Goal: Task Accomplishment & Management: Manage account settings

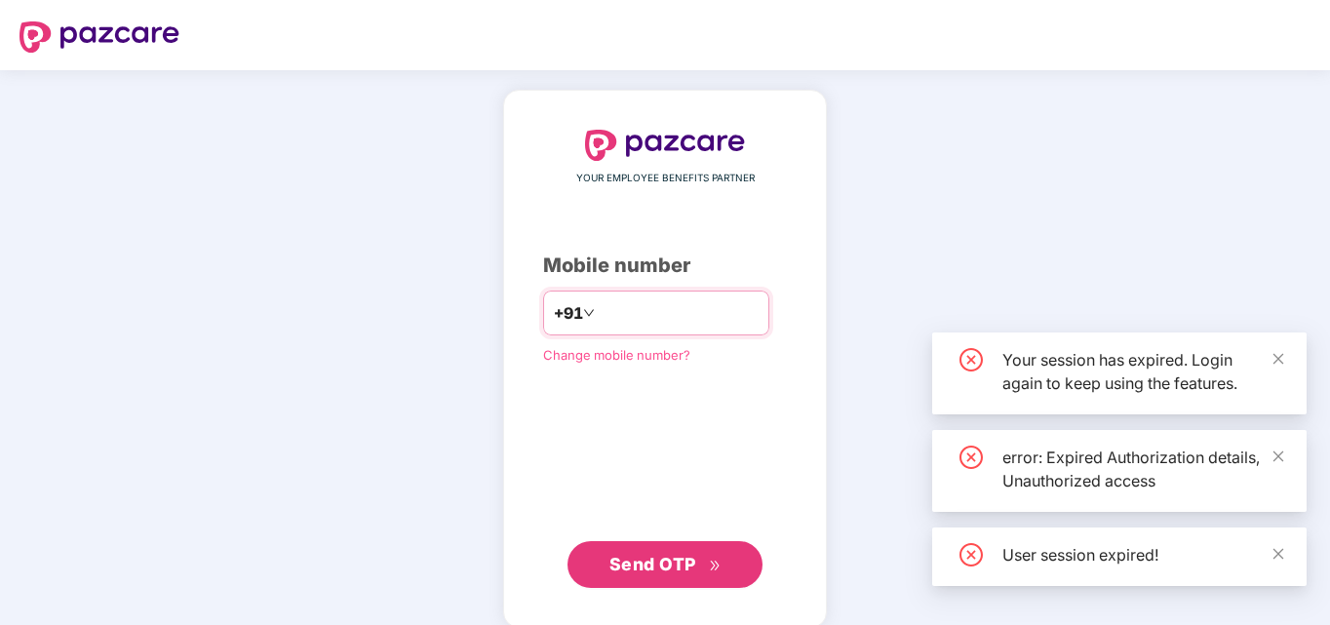
type input "*"
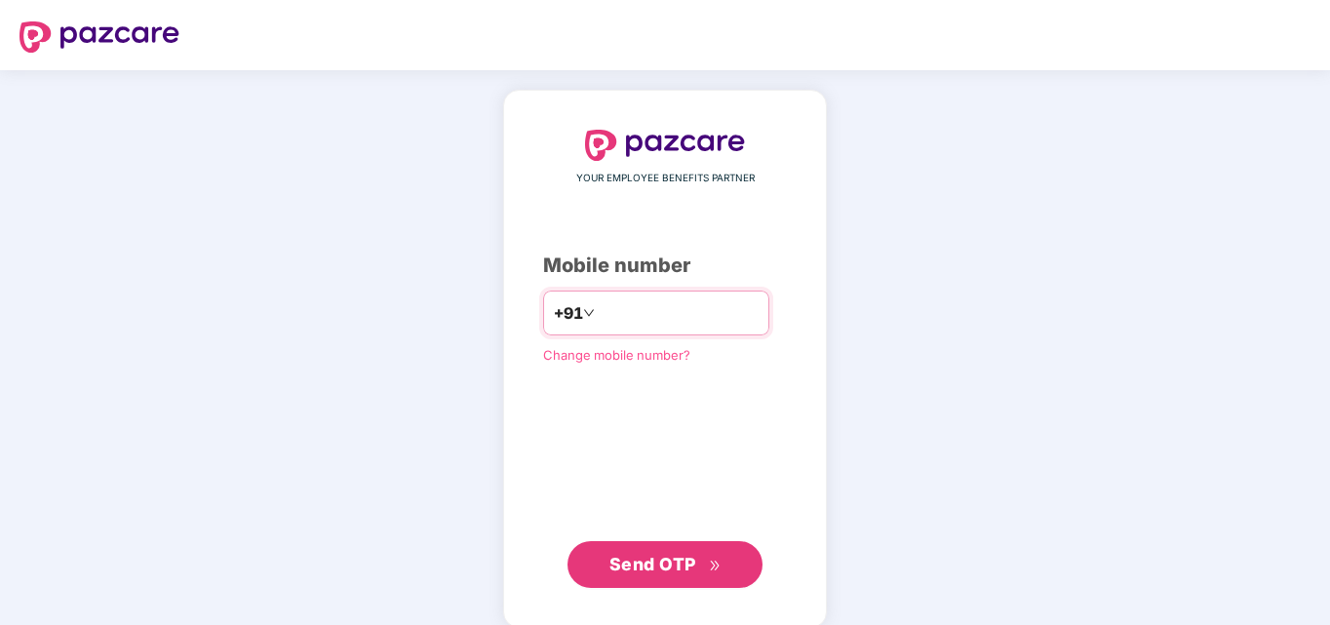
type input "**********"
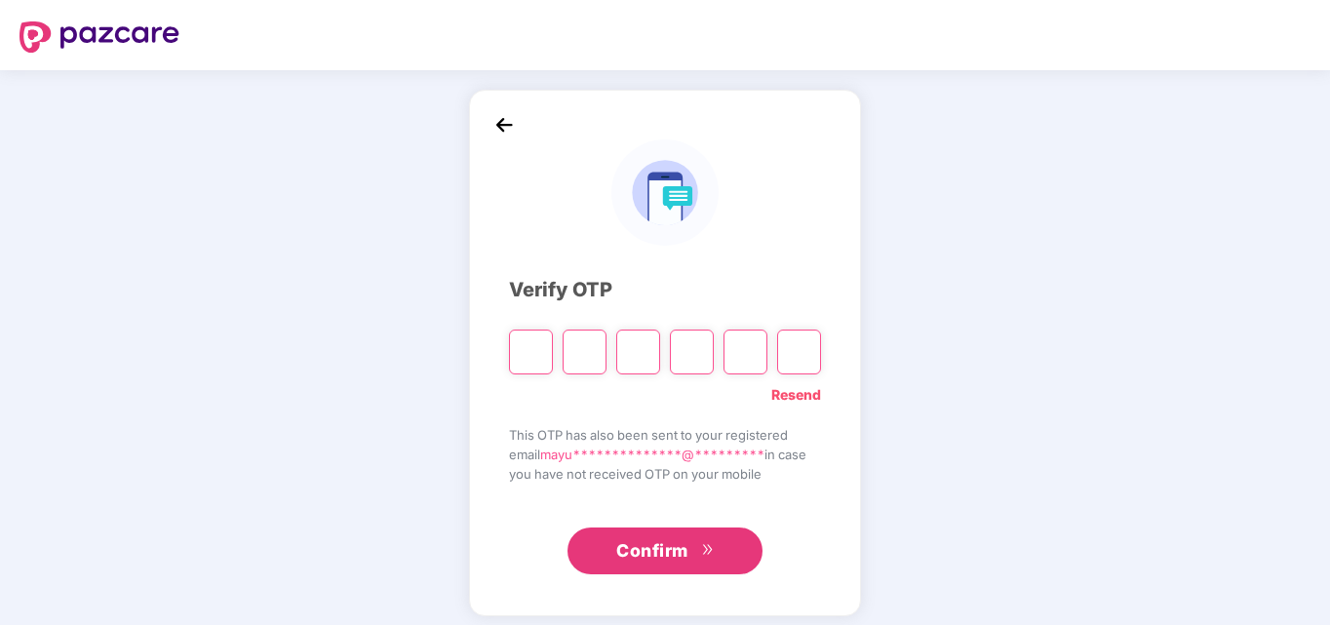
type input "*"
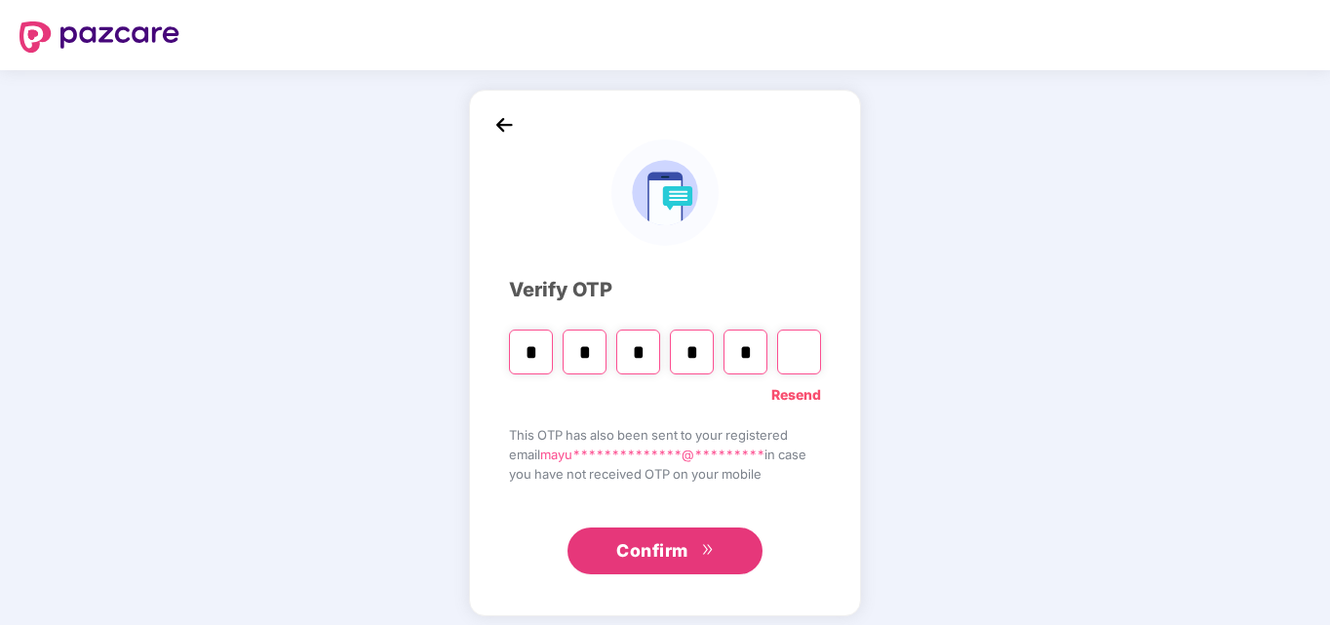
type input "*"
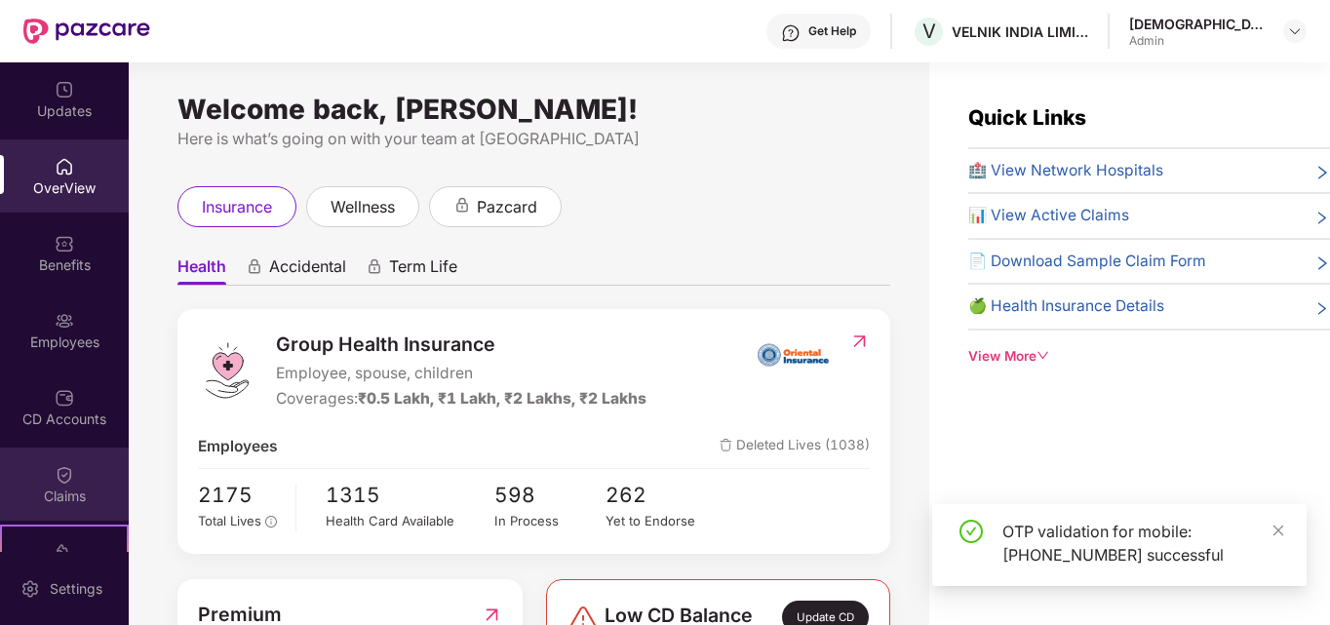
click at [69, 491] on div "Claims" at bounding box center [64, 497] width 129 height 20
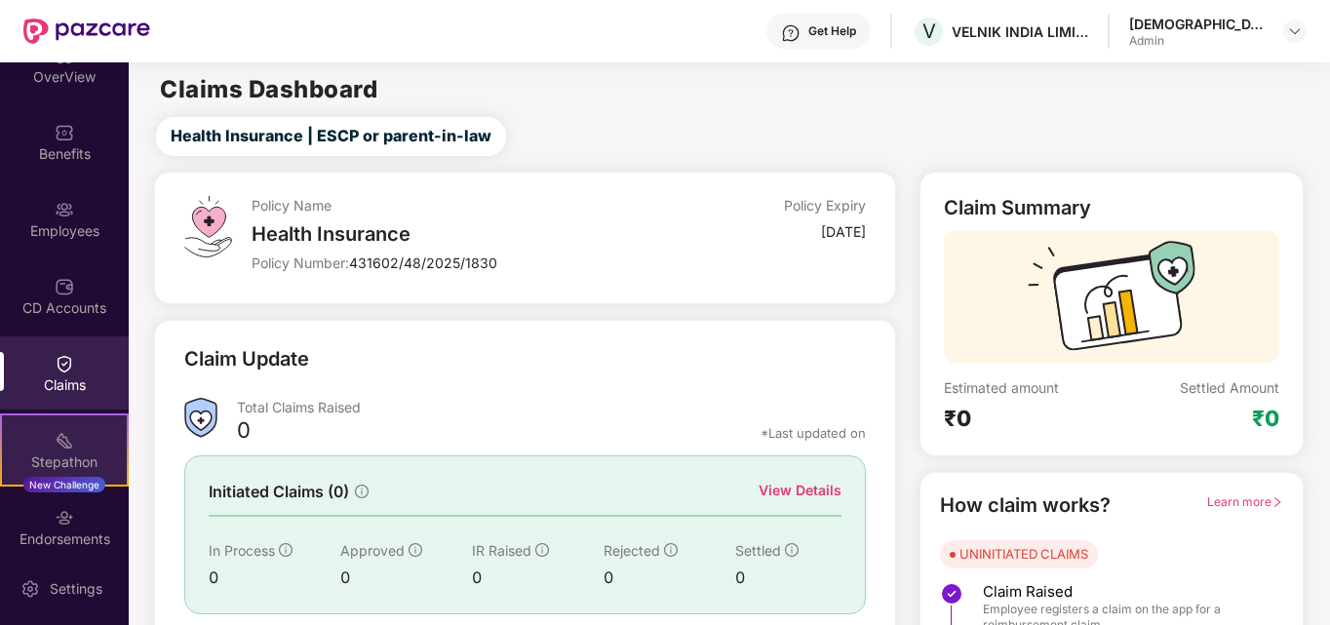
scroll to position [9, 0]
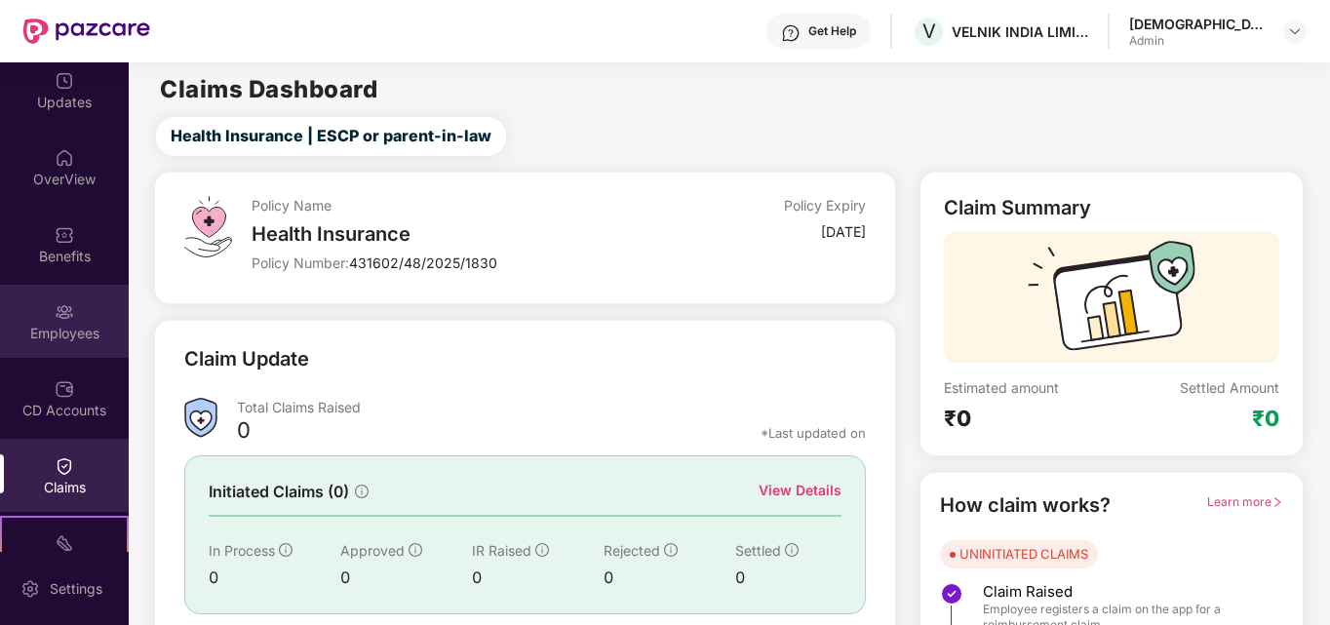
click at [71, 339] on div "Employees" at bounding box center [64, 334] width 129 height 20
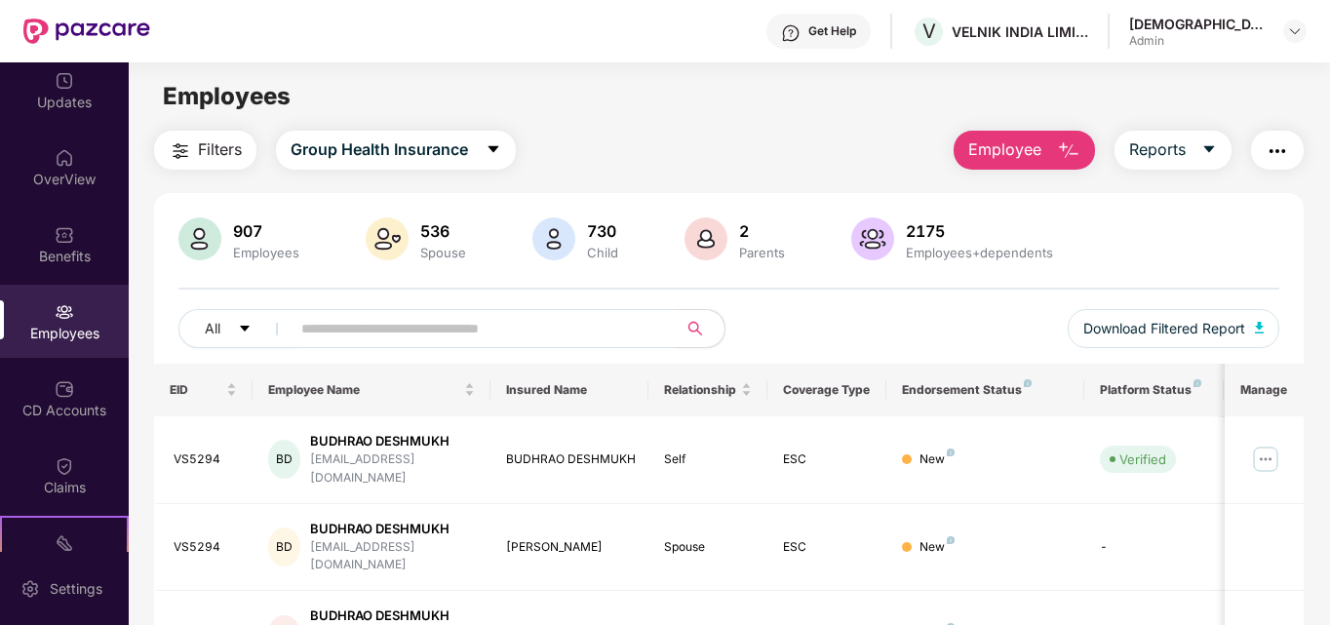
click at [43, 339] on div "Employees" at bounding box center [64, 334] width 129 height 20
click at [376, 341] on span at bounding box center [478, 328] width 400 height 39
click at [372, 326] on input "text" at bounding box center [476, 328] width 350 height 29
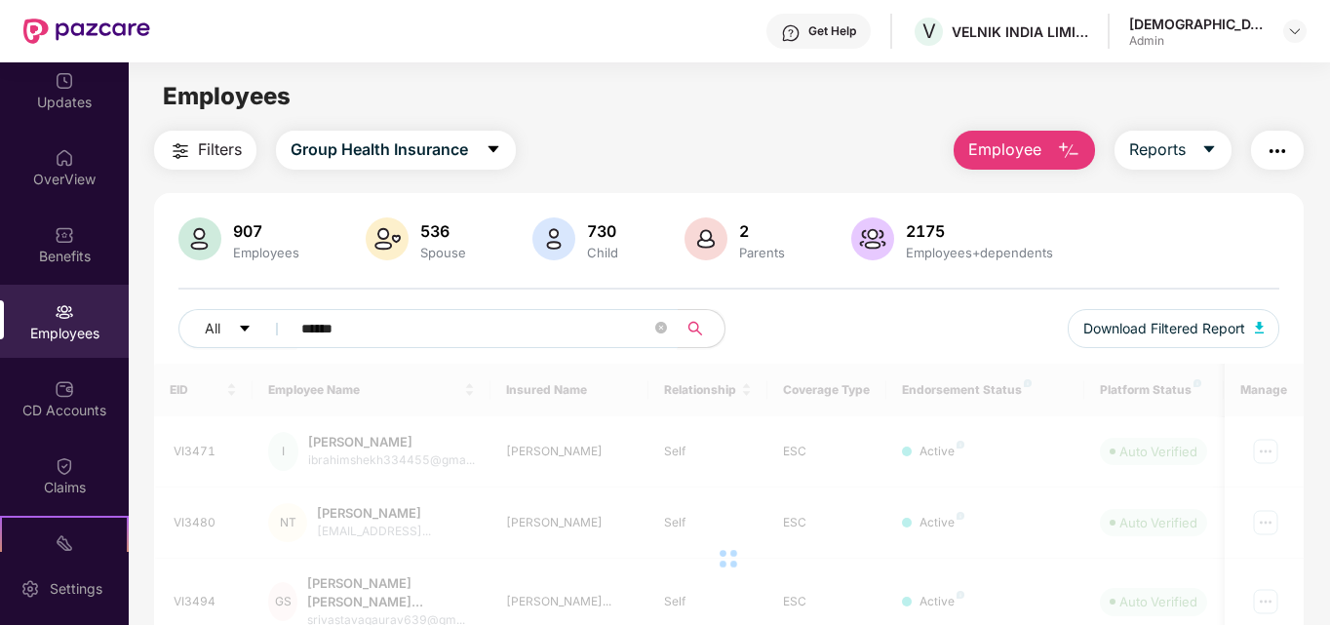
type input "******"
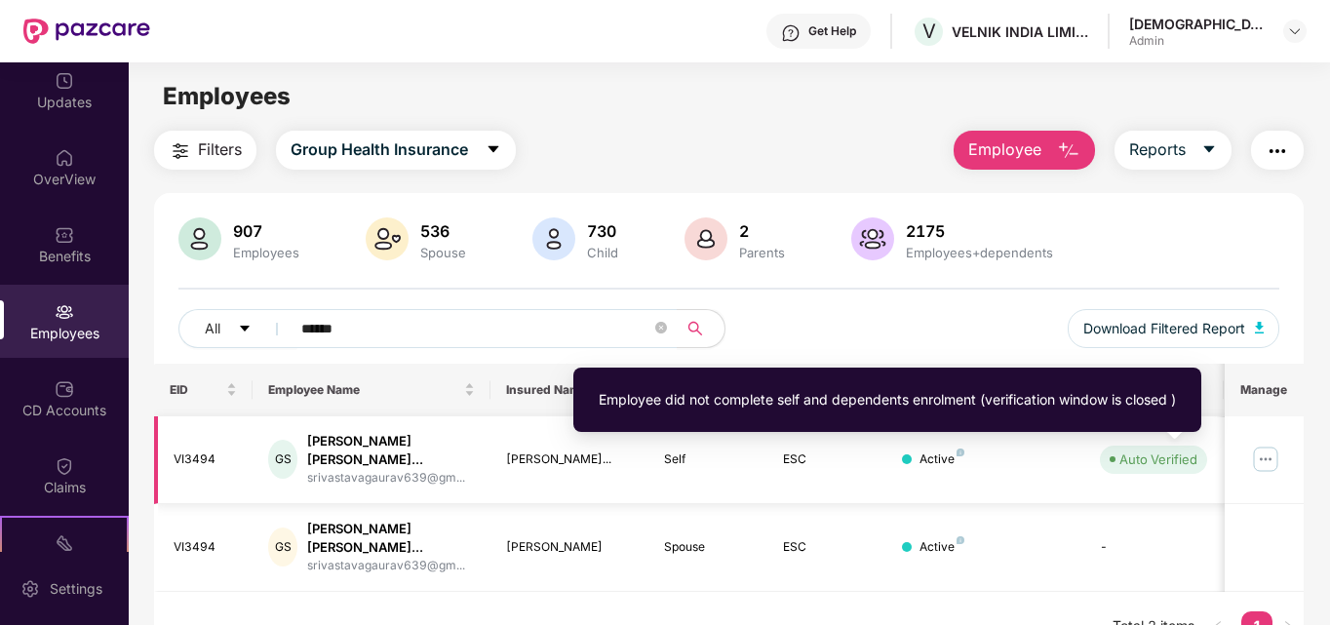
click at [1267, 457] on img at bounding box center [1265, 459] width 31 height 31
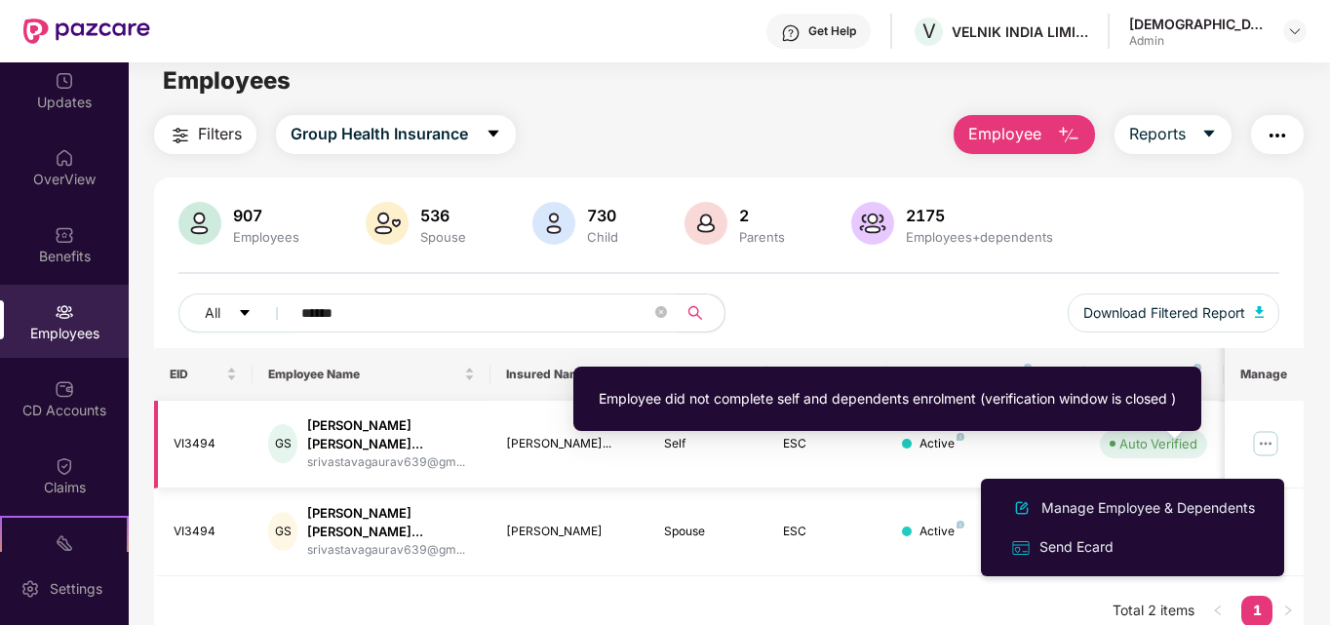
scroll to position [62, 0]
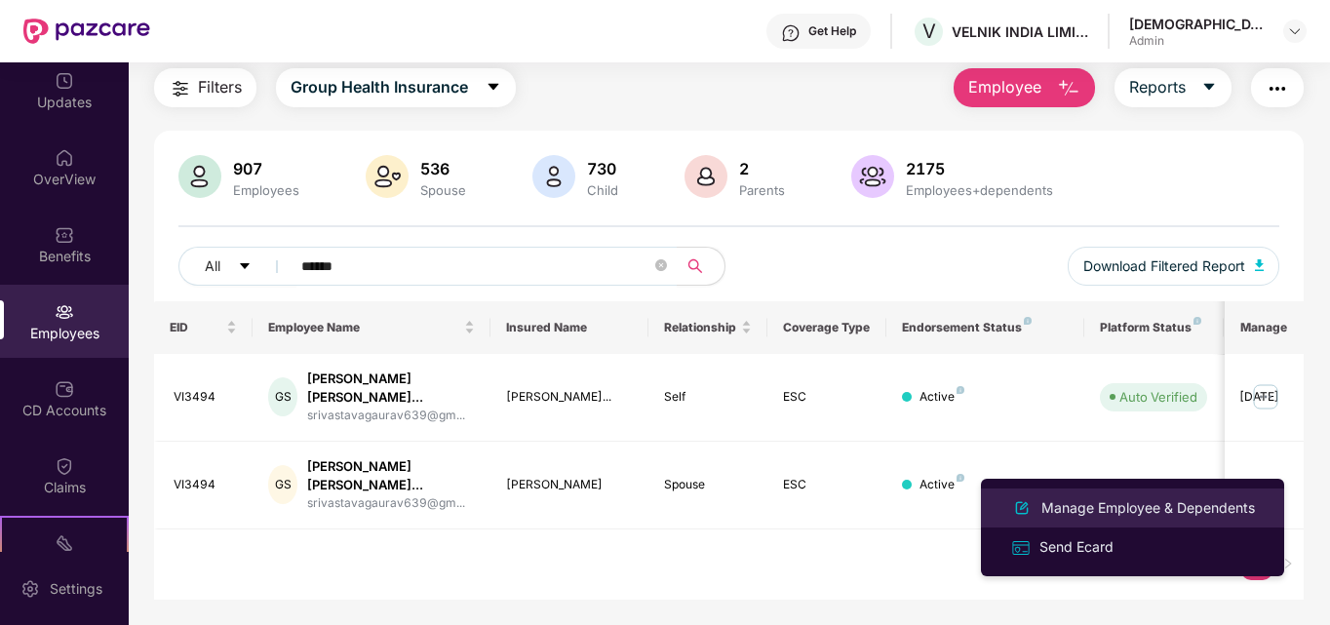
click at [1065, 505] on div "Manage Employee & Dependents" at bounding box center [1148, 507] width 221 height 21
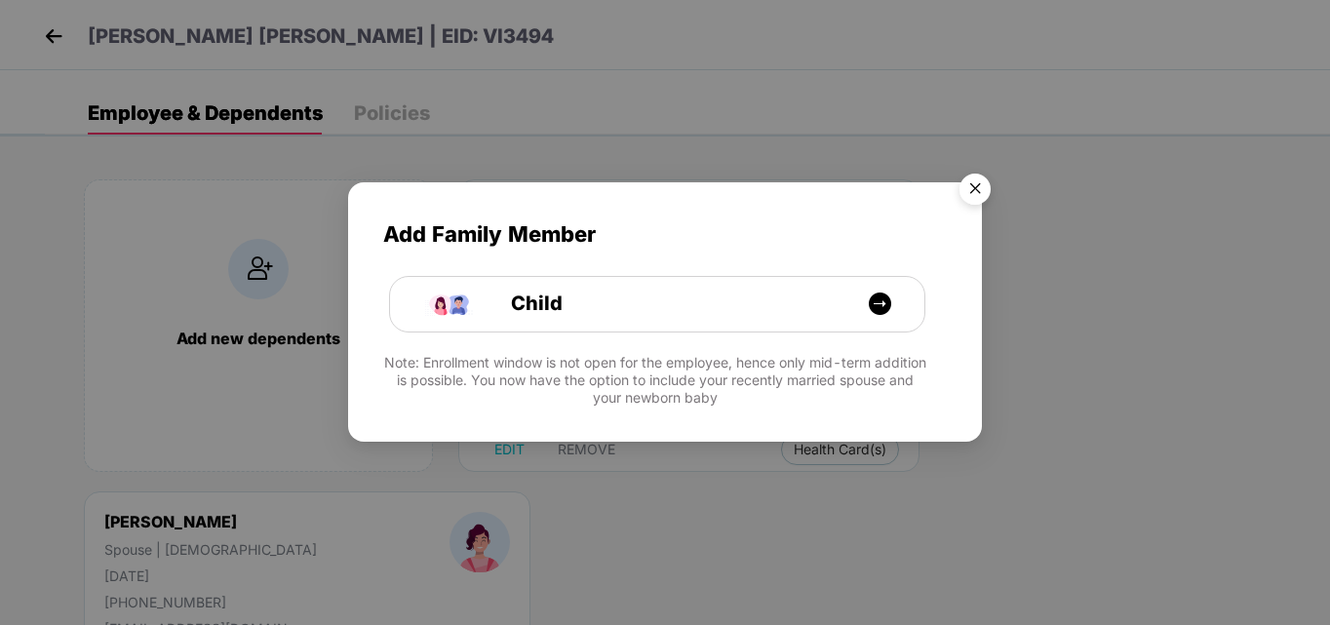
click at [395, 100] on div "Add Family Member Child Note: Enrollment window is not open for the employee, h…" at bounding box center [665, 312] width 1330 height 625
click at [398, 114] on div "Add Family Member Child Note: Enrollment window is not open for the employee, h…" at bounding box center [665, 312] width 1330 height 625
click at [400, 116] on div "Add Family Member Child Note: Enrollment window is not open for the employee, h…" at bounding box center [665, 312] width 1330 height 625
click at [401, 117] on div "Add Family Member Child Note: Enrollment window is not open for the employee, h…" at bounding box center [665, 312] width 1330 height 625
click at [54, 36] on div "Add Family Member Child Note: Enrollment window is not open for the employee, h…" at bounding box center [665, 312] width 1330 height 625
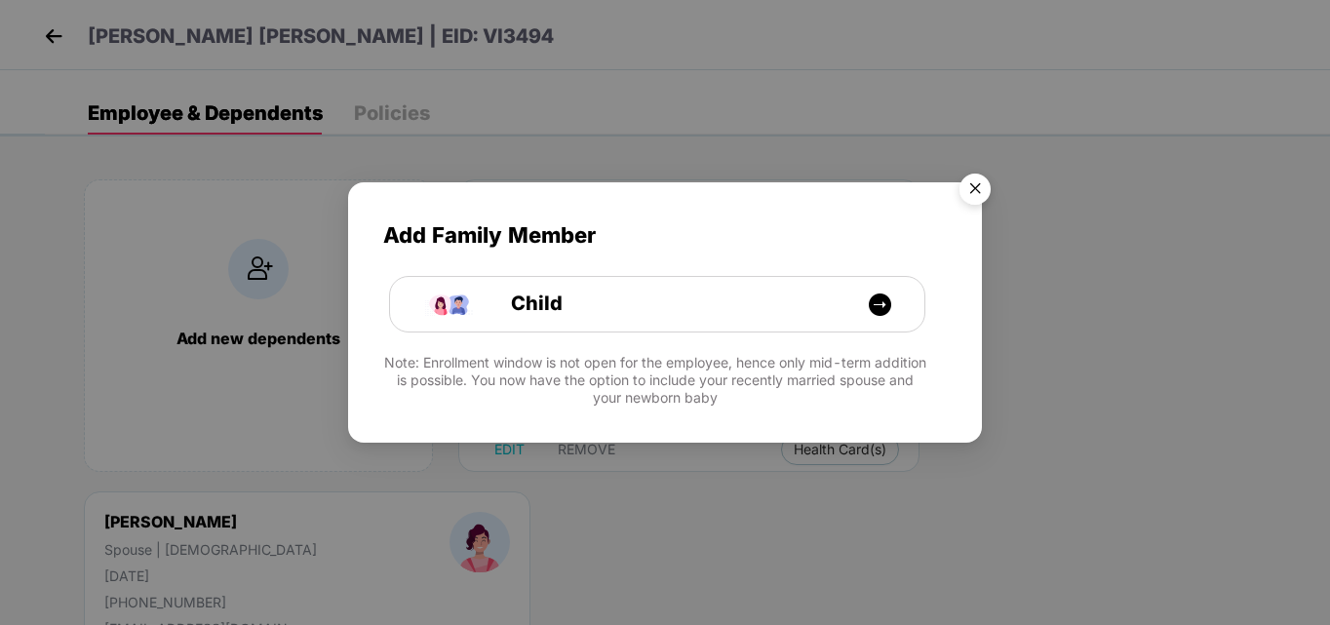
click at [53, 35] on div "Add Family Member Child Note: Enrollment window is not open for the employee, h…" at bounding box center [665, 312] width 1330 height 625
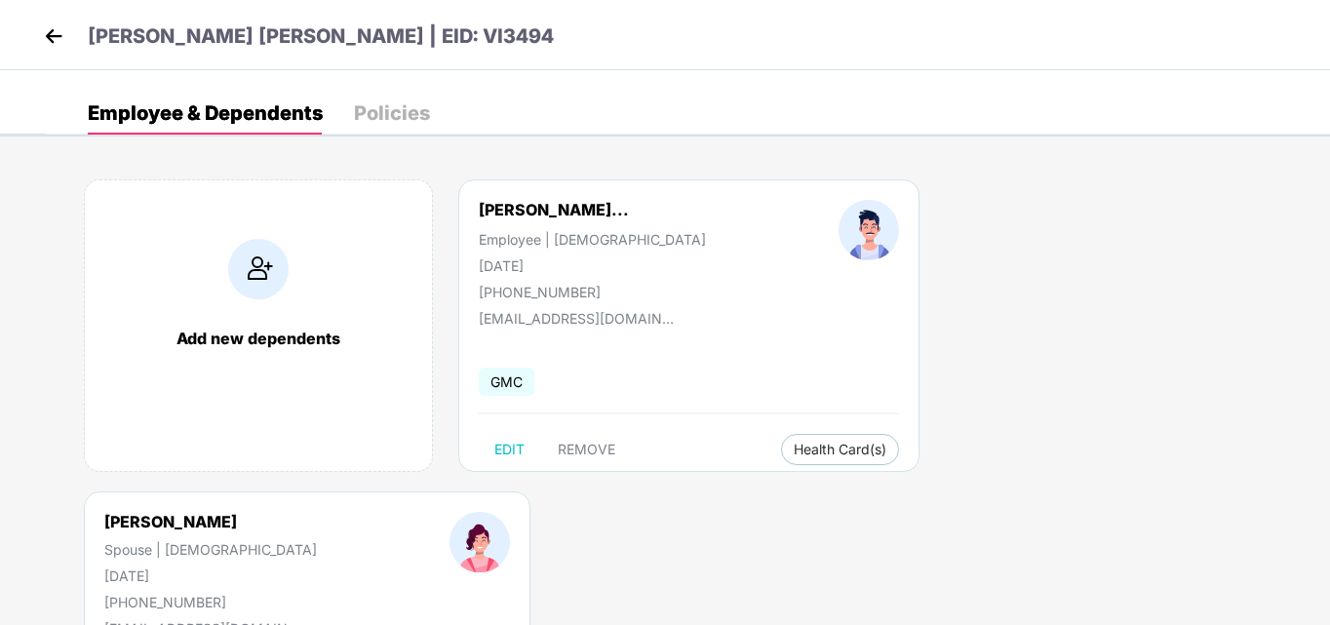
click at [53, 35] on img at bounding box center [53, 35] width 29 height 29
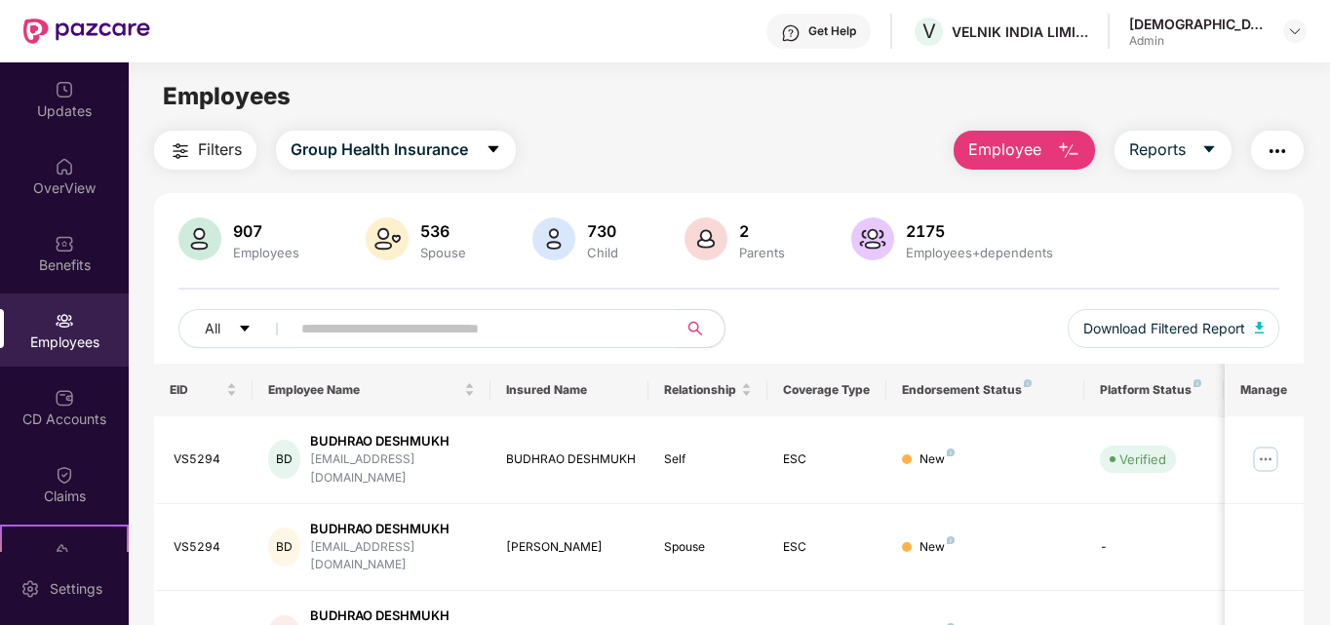
click at [368, 318] on input "text" at bounding box center [476, 328] width 350 height 29
type input "******"
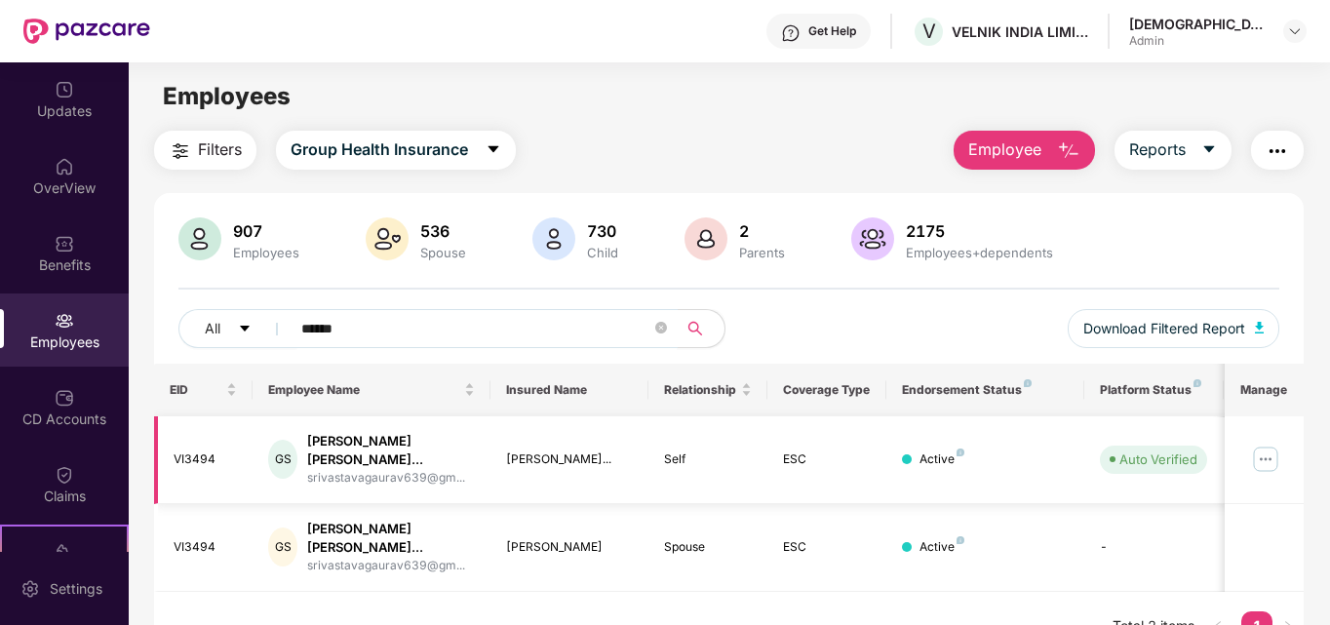
click at [315, 449] on div "GS Gaurav Kumar Shrivasta... srivastavagaurav639@gm..." at bounding box center [371, 460] width 207 height 56
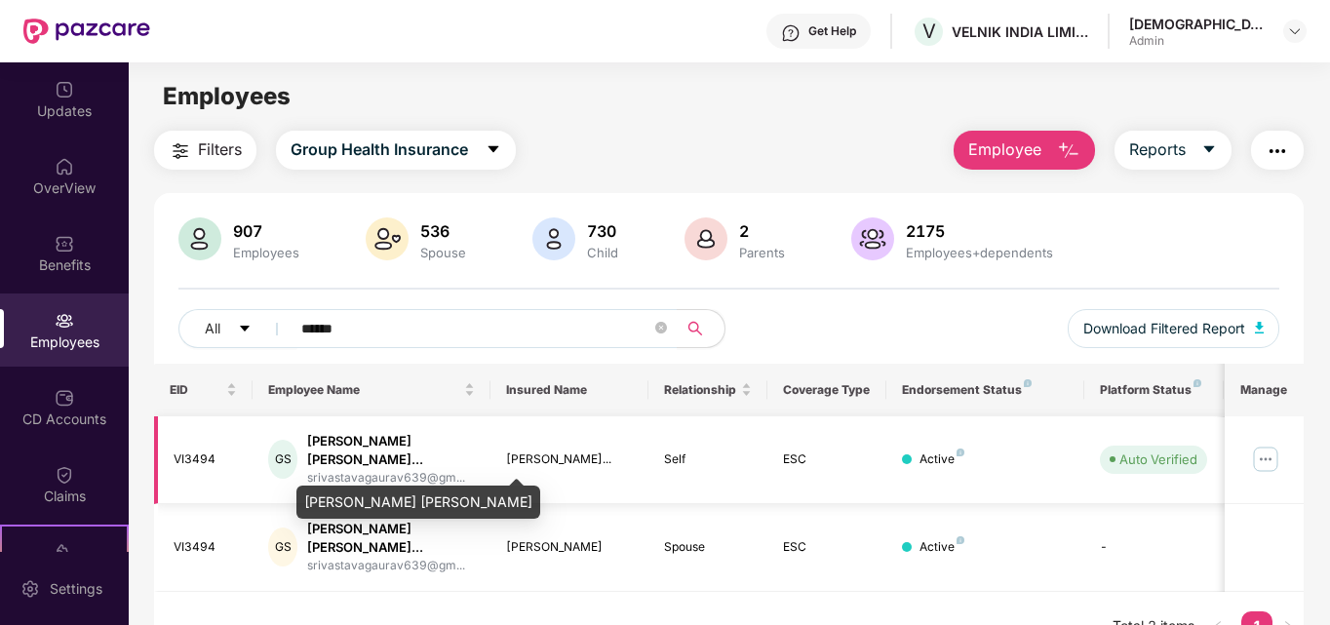
click at [345, 433] on div "Gaurav Kumar Shrivasta..." at bounding box center [391, 450] width 168 height 37
click at [348, 478] on div "Gaurav Kumar Shrivastav" at bounding box center [418, 495] width 244 height 47
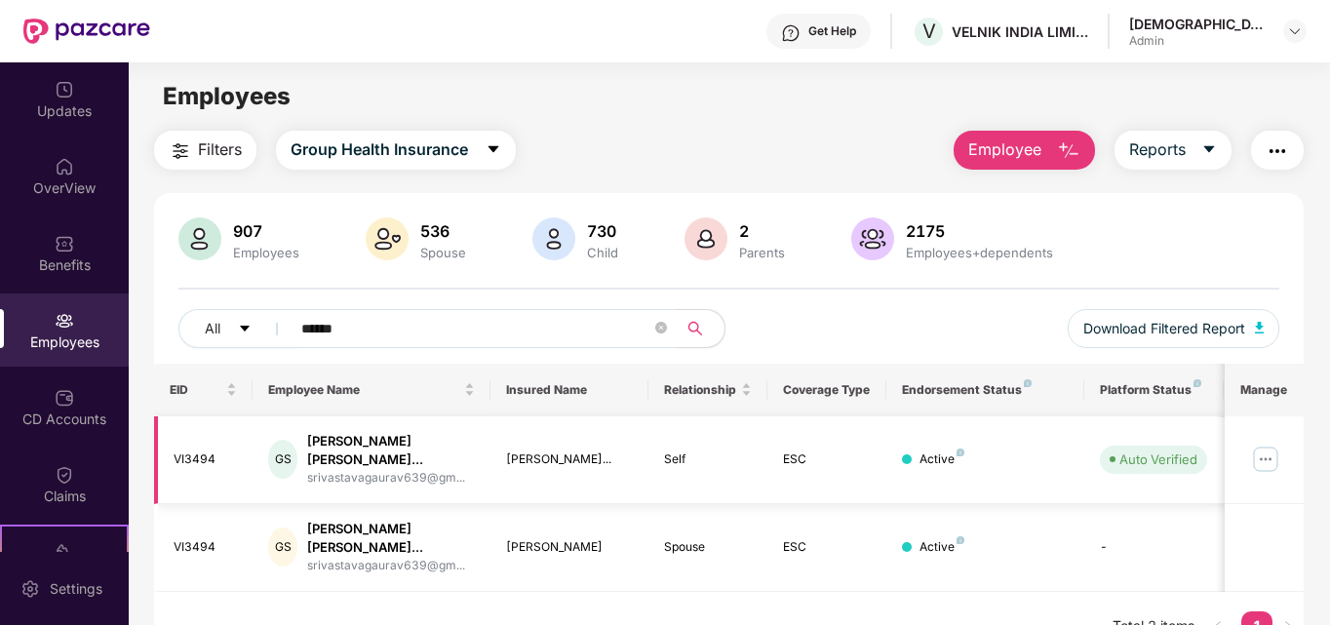
click at [1270, 457] on img at bounding box center [1265, 459] width 31 height 31
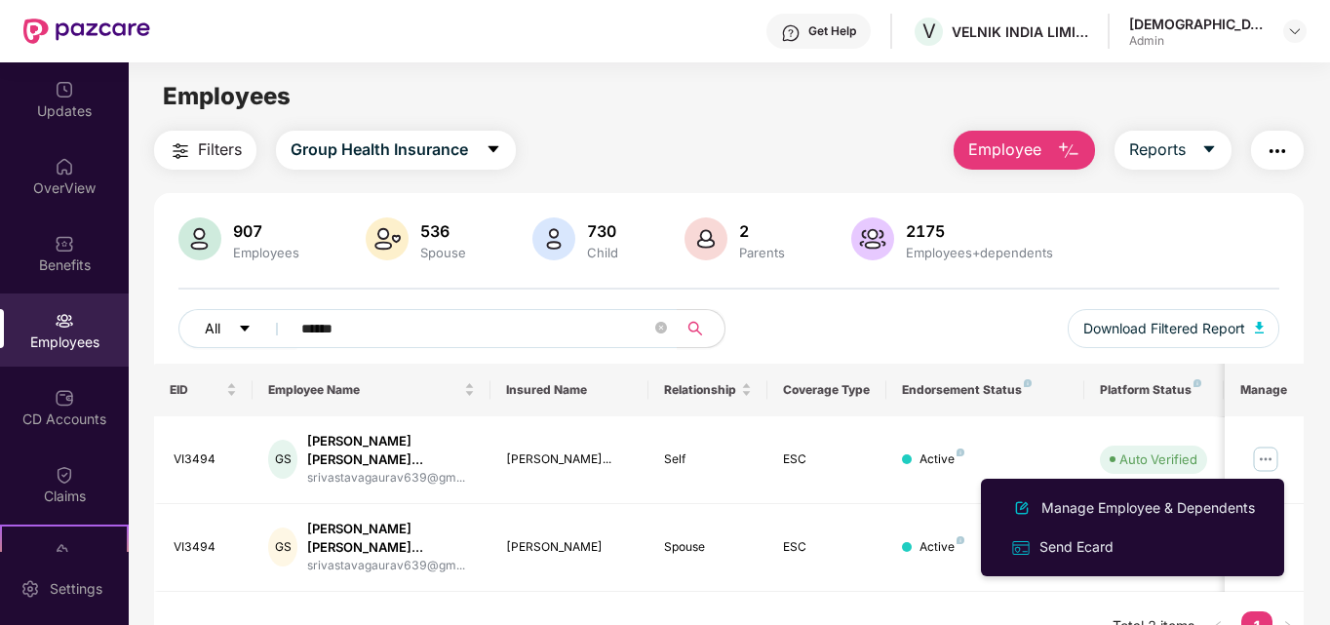
click at [236, 327] on button "All" at bounding box center [237, 328] width 119 height 39
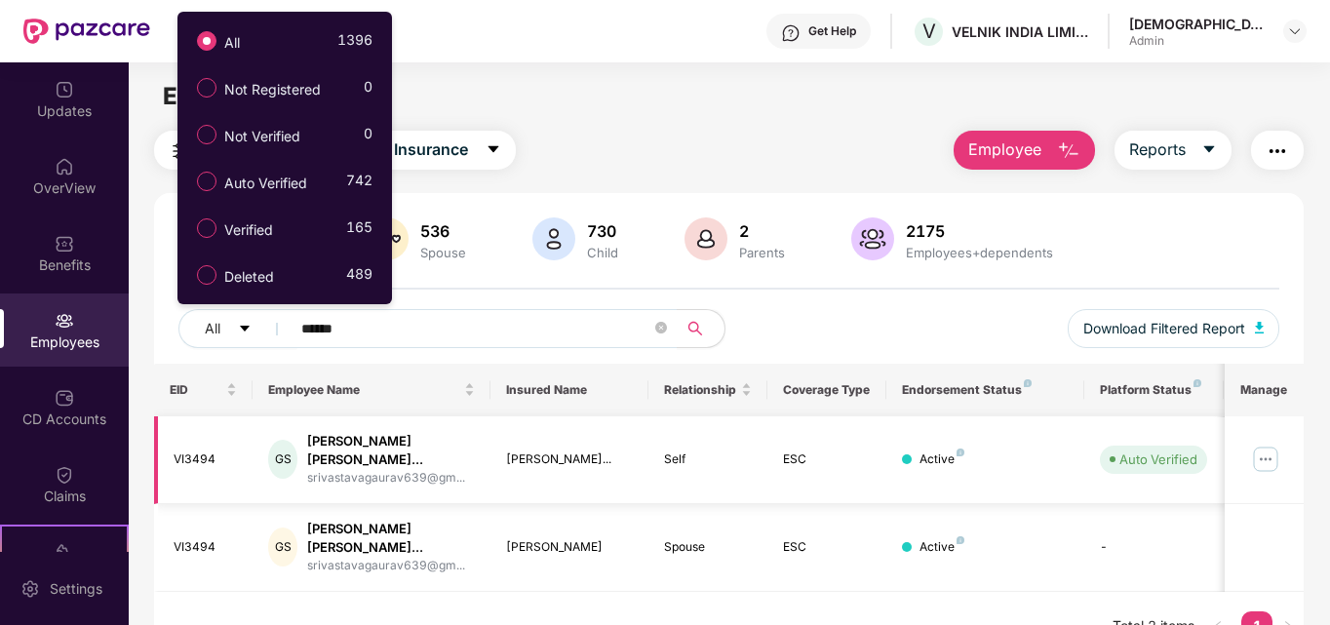
click at [1267, 453] on img at bounding box center [1265, 459] width 31 height 31
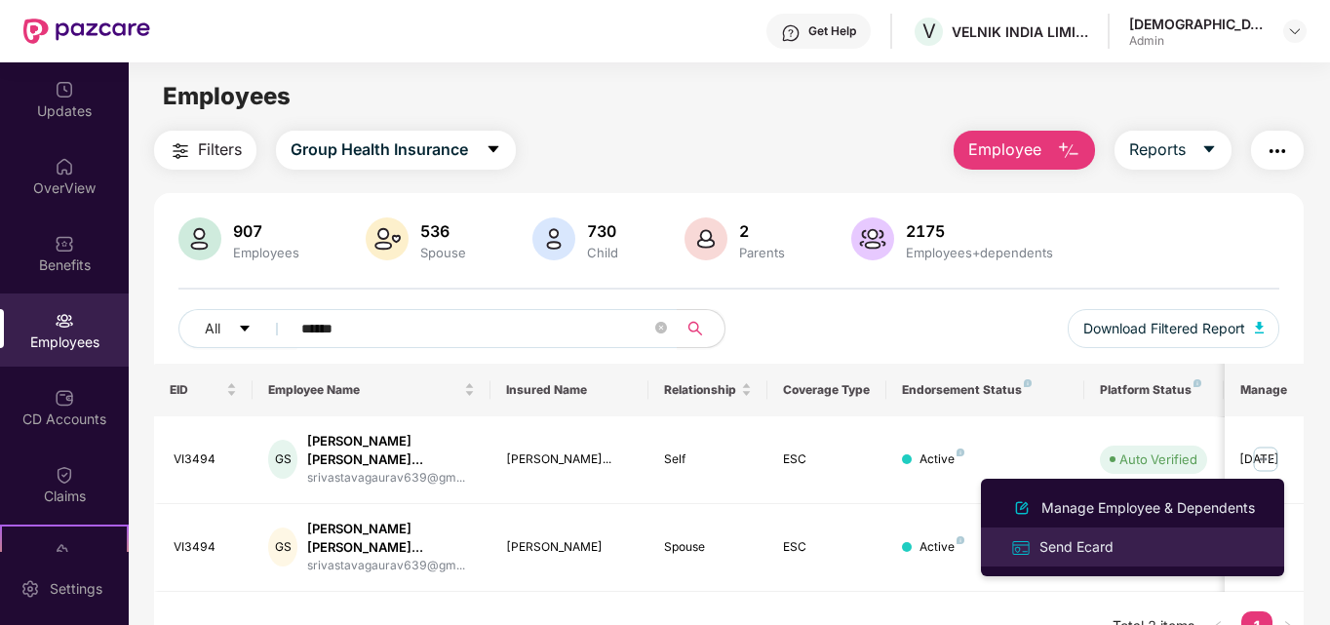
click at [1094, 551] on div "Send Ecard" at bounding box center [1077, 546] width 82 height 21
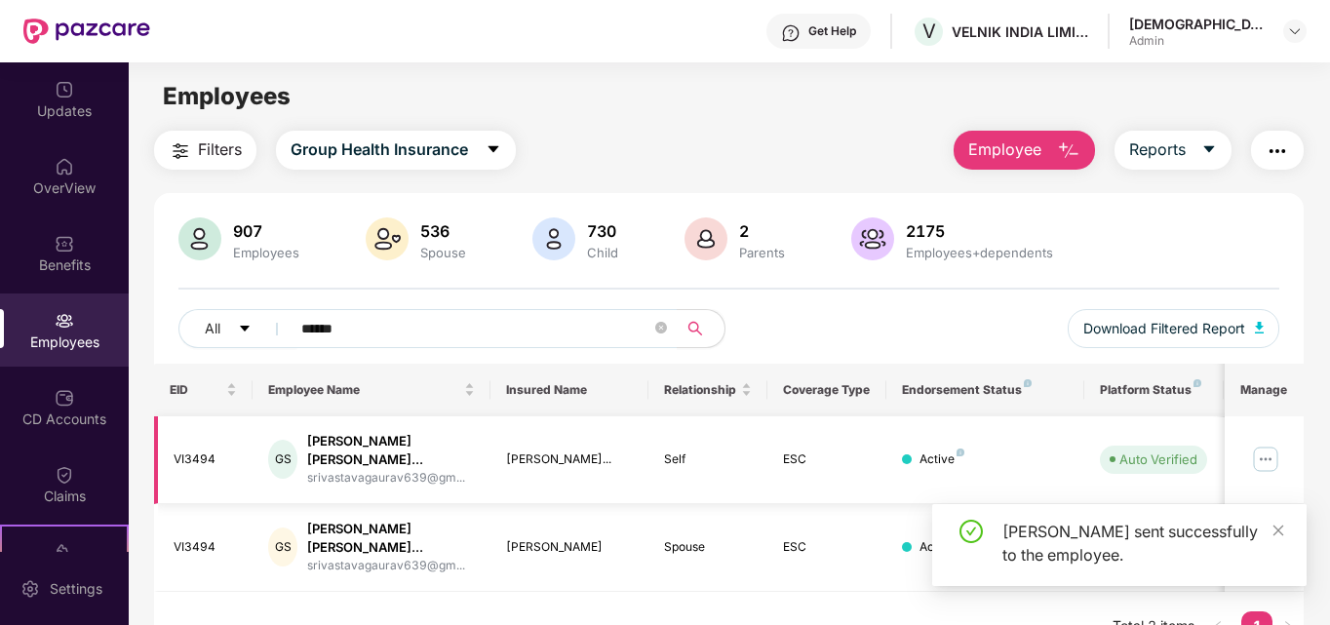
click at [1174, 456] on div "Auto Verified" at bounding box center [1159, 460] width 78 height 20
click at [1265, 456] on img at bounding box center [1265, 459] width 31 height 31
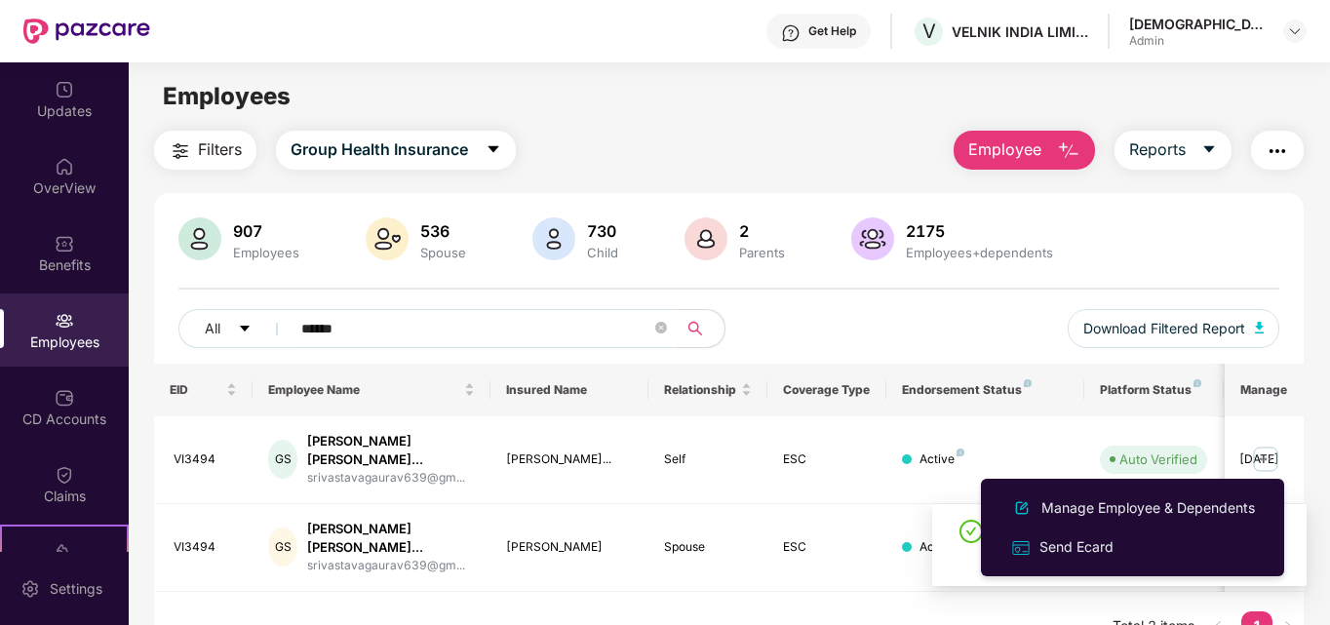
click at [1131, 511] on div "Manage Employee & Dependents" at bounding box center [1148, 507] width 221 height 21
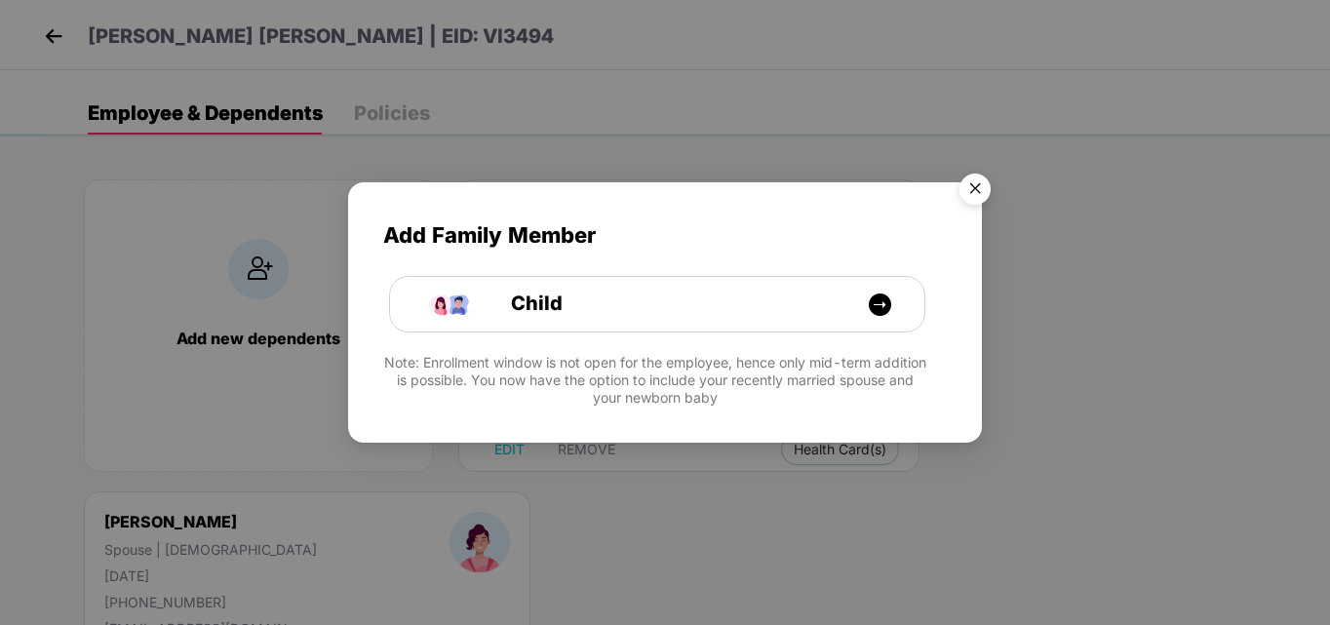
click at [981, 195] on img "Close" at bounding box center [975, 192] width 55 height 55
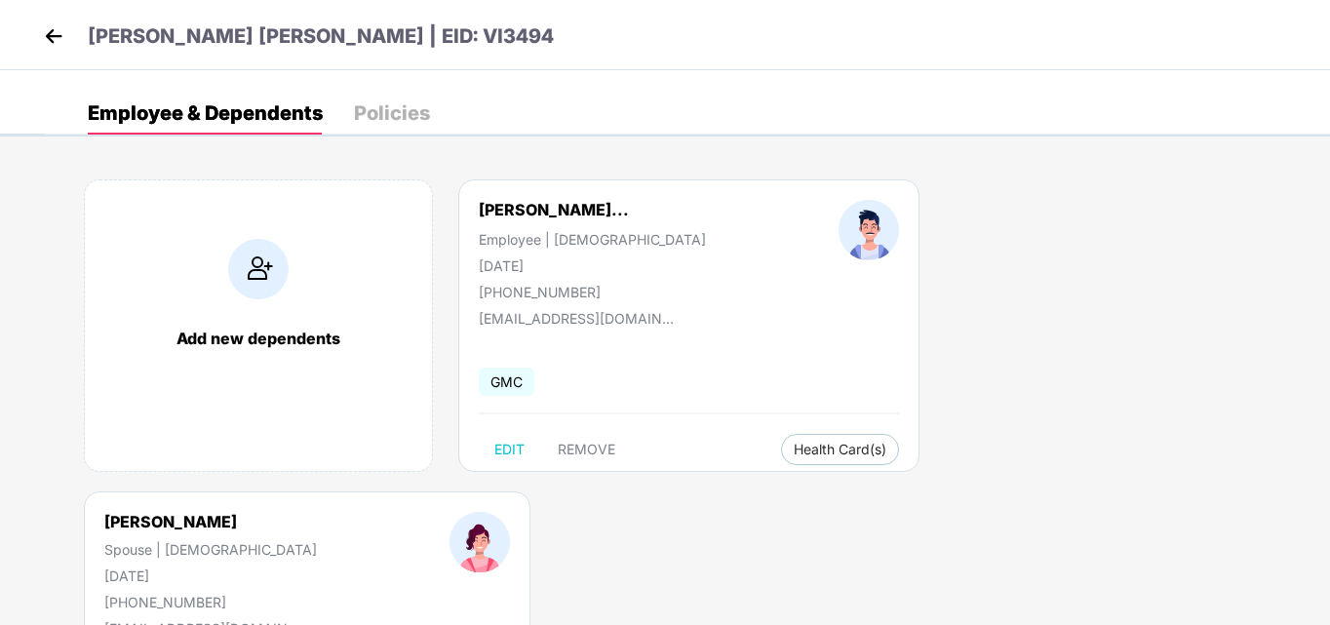
click at [400, 120] on div "Policies" at bounding box center [392, 113] width 76 height 20
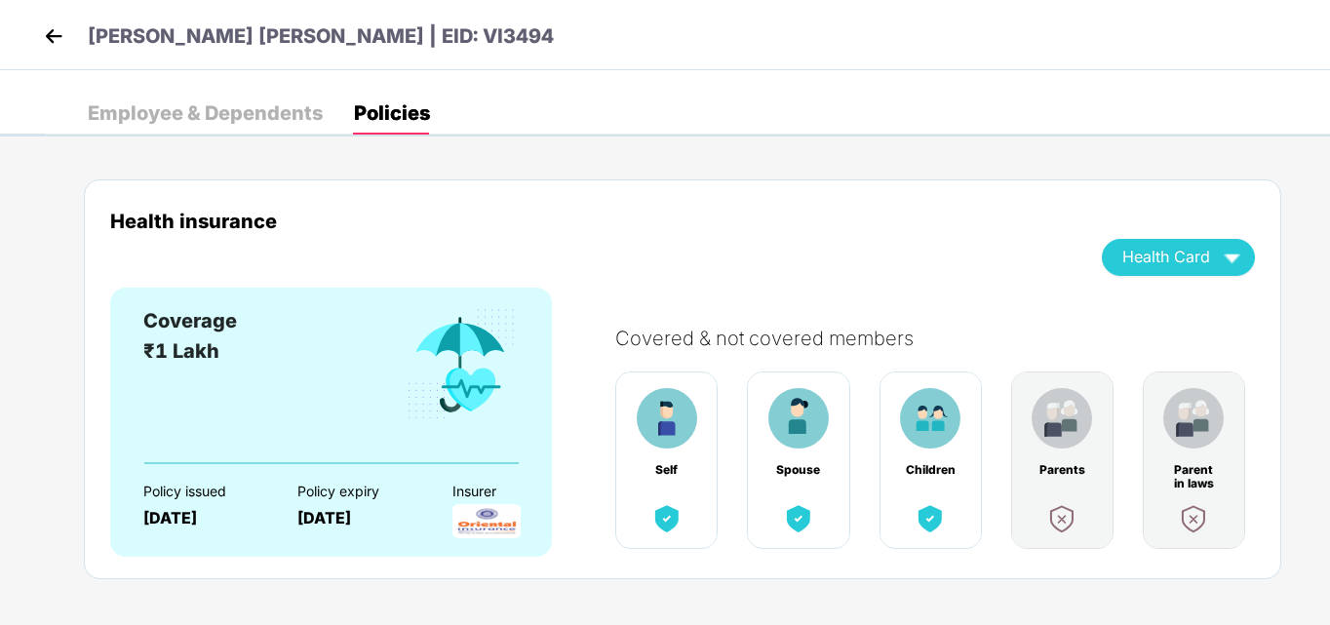
click at [205, 119] on div "Employee & Dependents" at bounding box center [205, 113] width 235 height 20
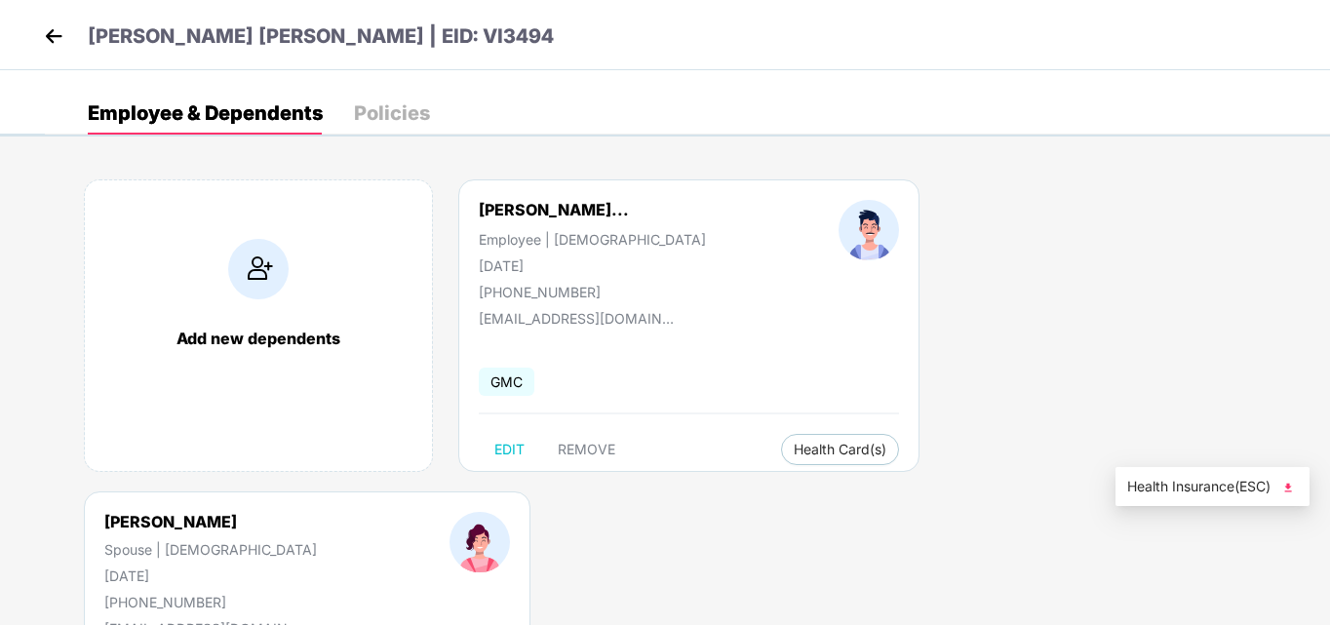
click at [1292, 485] on img at bounding box center [1289, 488] width 20 height 20
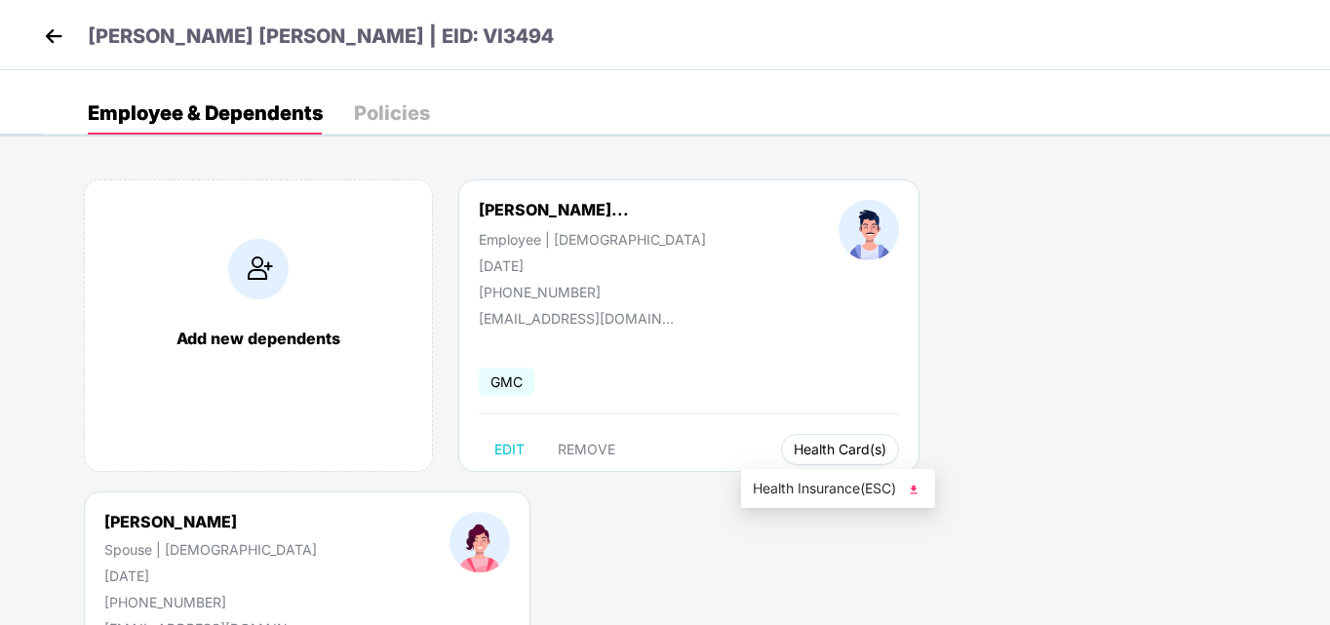
click at [794, 449] on span "Health Card(s)" at bounding box center [840, 450] width 93 height 10
click at [914, 490] on img at bounding box center [914, 490] width 20 height 20
